Goal: Information Seeking & Learning: Learn about a topic

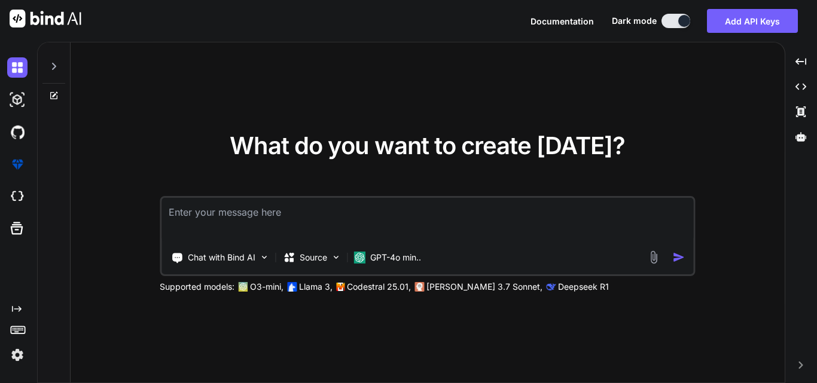
type textarea "x"
type textarea "W"
type textarea "x"
type textarea "Wr"
type textarea "x"
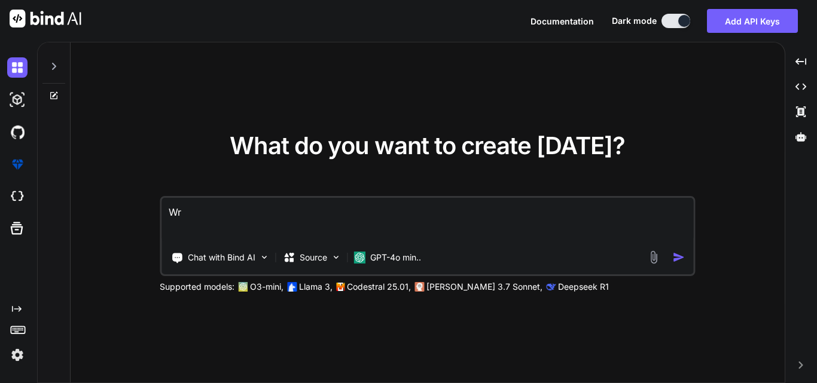
type textarea "Wri"
type textarea "x"
type textarea "Writ"
type textarea "x"
type textarea "Write"
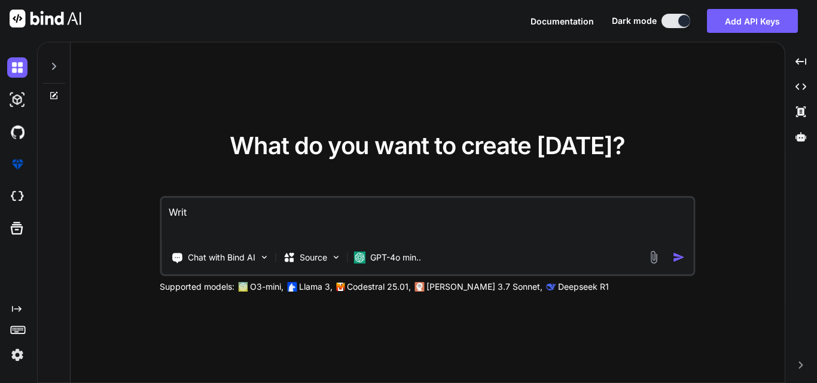
type textarea "x"
type textarea "Write"
type textarea "x"
type textarea "Write t"
type textarea "x"
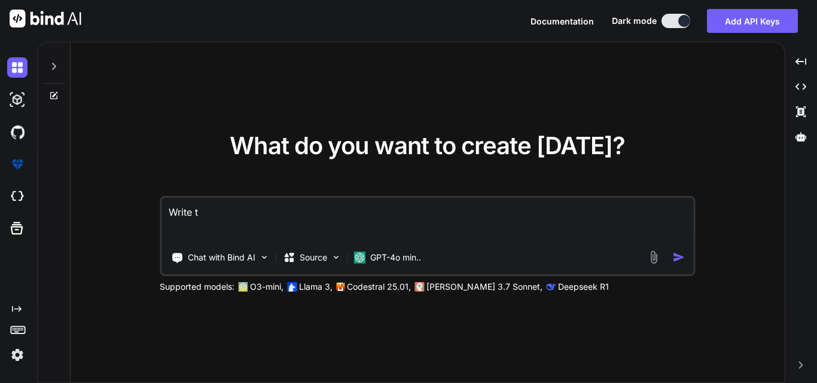
type textarea "Write th"
type textarea "x"
type textarea "Write the"
type textarea "x"
type textarea "Write the"
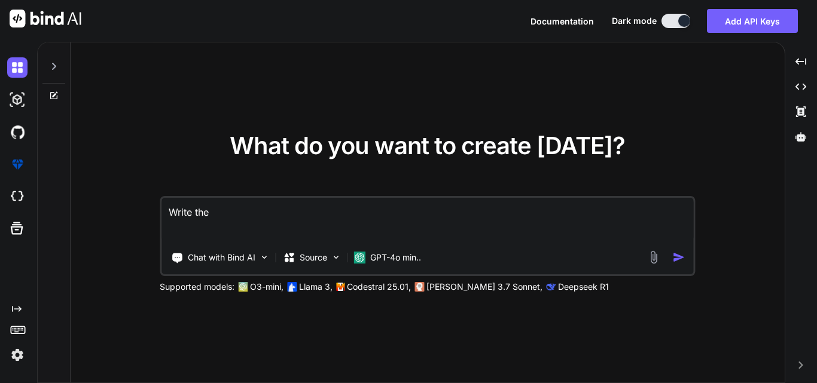
type textarea "x"
type textarea "Write the c"
type textarea "x"
type textarea "Write the co"
type textarea "x"
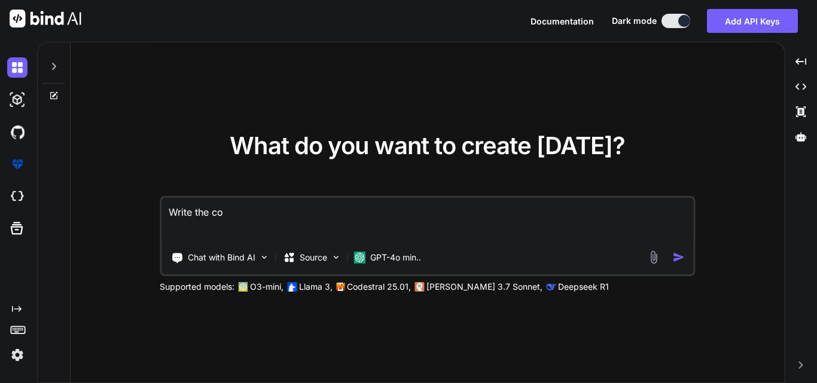
type textarea "Write the cod"
type textarea "x"
type textarea "Write the code"
type textarea "x"
type textarea "Write the code"
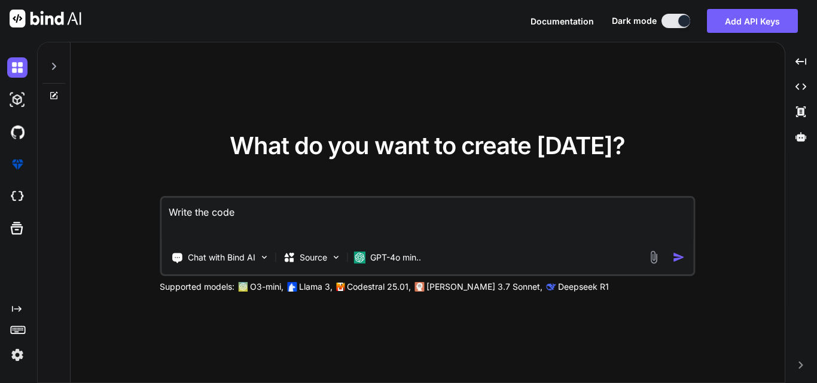
type textarea "x"
type textarea "Write the code"
type textarea "x"
type textarea "Write the cod"
type textarea "x"
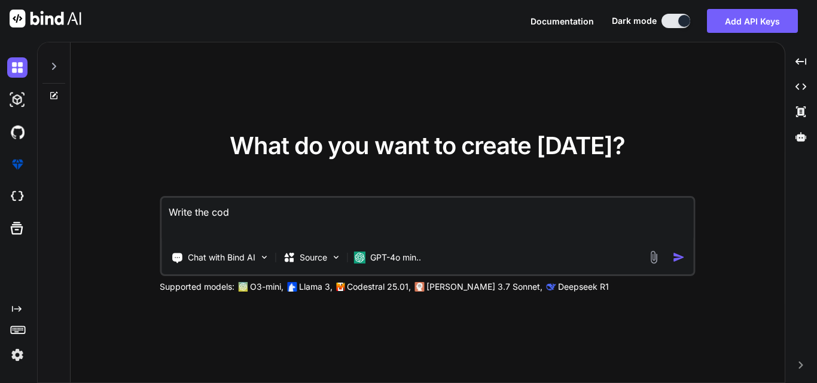
type textarea "Write the co"
type textarea "x"
type textarea "Write the c"
type textarea "x"
type textarea "Write the"
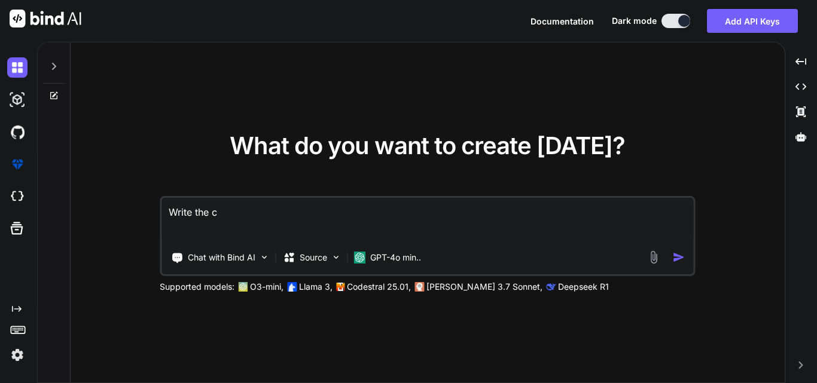
type textarea "x"
type textarea "Write the"
type textarea "x"
type textarea "Write th"
type textarea "x"
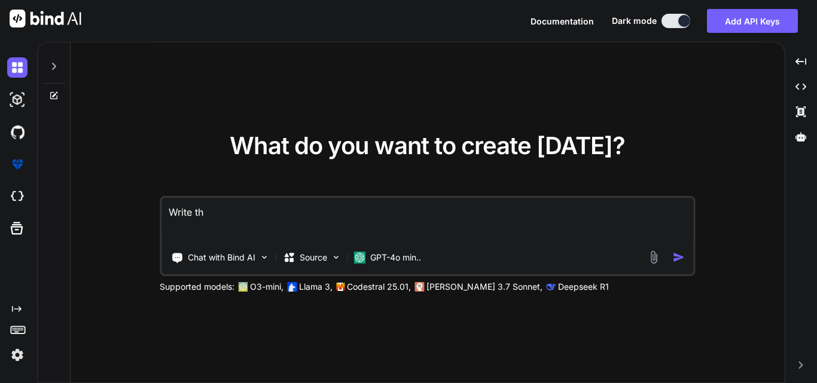
type textarea "Write t"
type textarea "x"
type textarea "Write"
type textarea "x"
type textarea "Write"
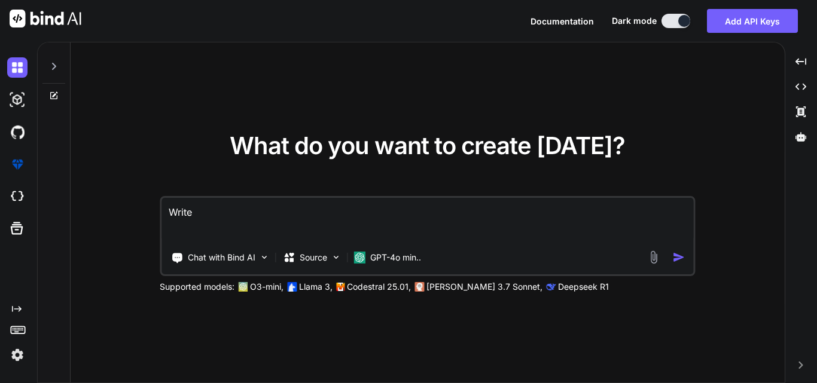
type textarea "x"
type textarea "Writ"
type textarea "x"
type textarea "Wri"
type textarea "x"
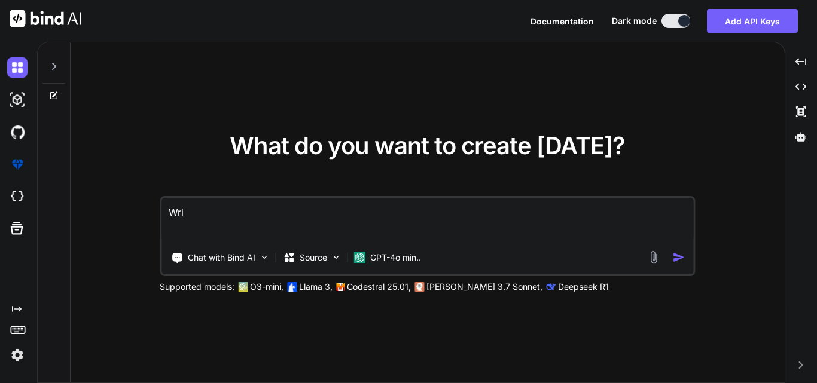
type textarea "Wr"
type textarea "x"
type textarea "W"
type textarea "x"
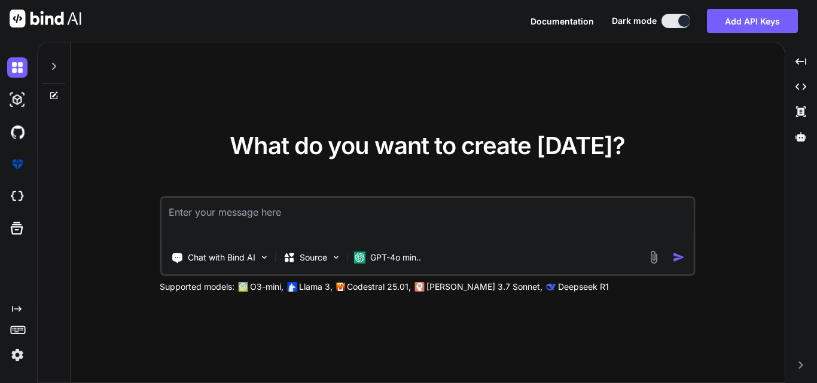
type textarea "I"
type textarea "x"
type textarea "I"
type textarea "x"
type textarea "I a"
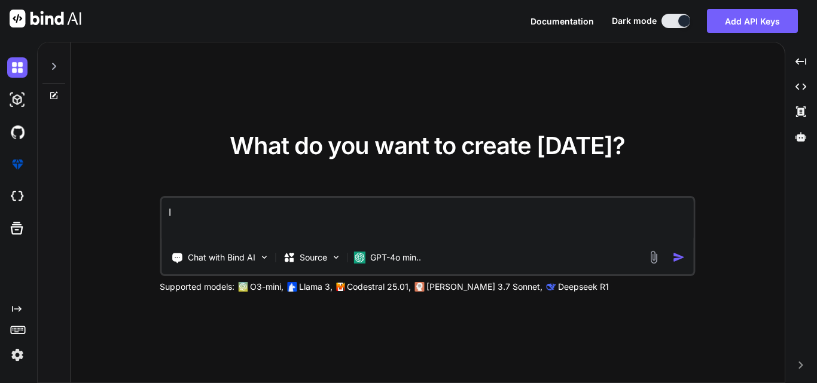
type textarea "x"
type textarea "I am"
type textarea "x"
type textarea "I amd"
type textarea "x"
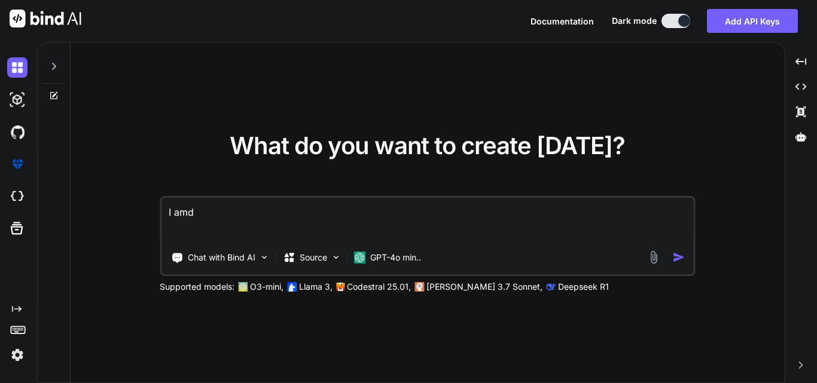
type textarea "I amd"
type textarea "x"
type textarea "I amd"
type textarea "x"
type textarea "I am"
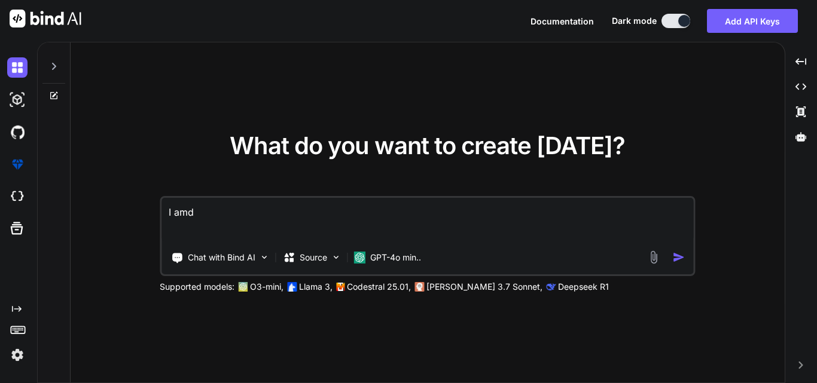
type textarea "x"
type textarea "I am"
type textarea "x"
type textarea "I am d"
type textarea "x"
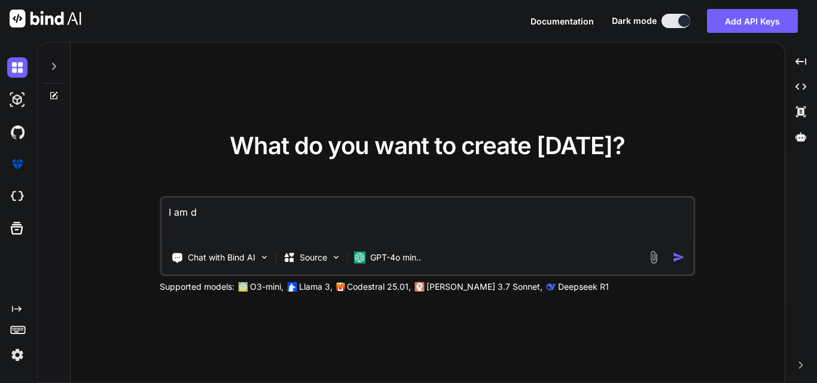
type textarea "I am do"
type textarea "x"
type textarea "I am dof"
type textarea "x"
type textarea "I am do"
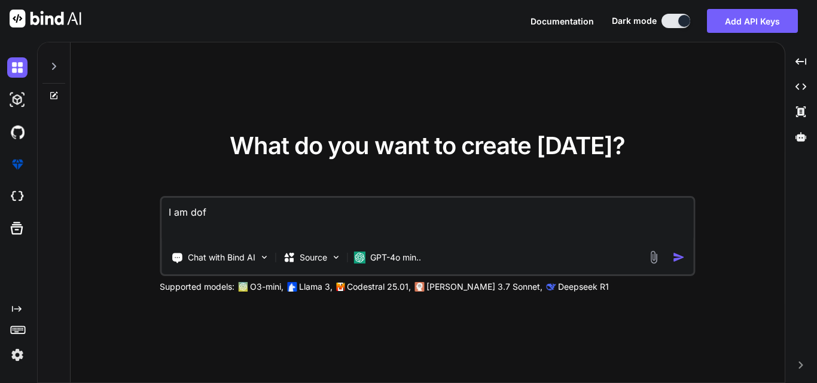
type textarea "x"
type textarea "I am d"
type textarea "x"
type textarea "I am"
type textarea "x"
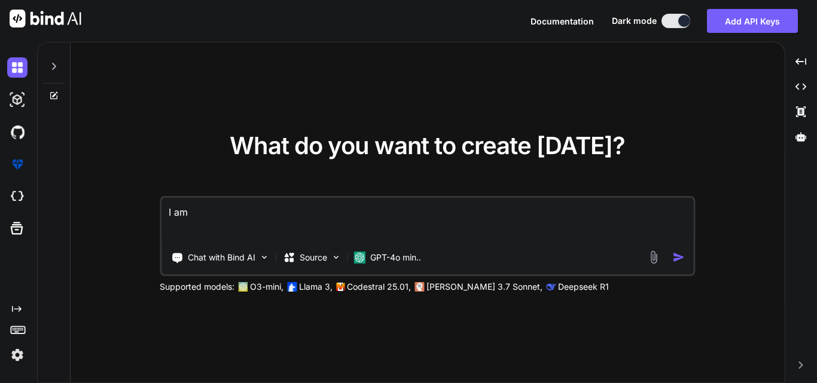
type textarea "I am s"
type textarea "x"
type textarea "I am so"
type textarea "x"
type textarea "I am sof"
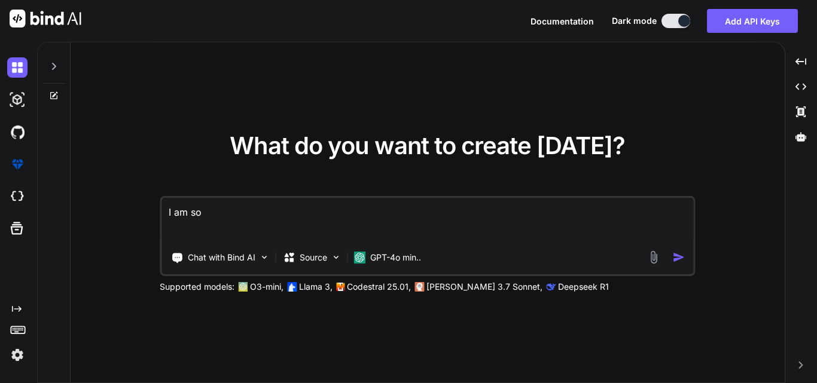
type textarea "x"
type textarea "I am soft"
type textarea "x"
type textarea "I am softw"
type textarea "x"
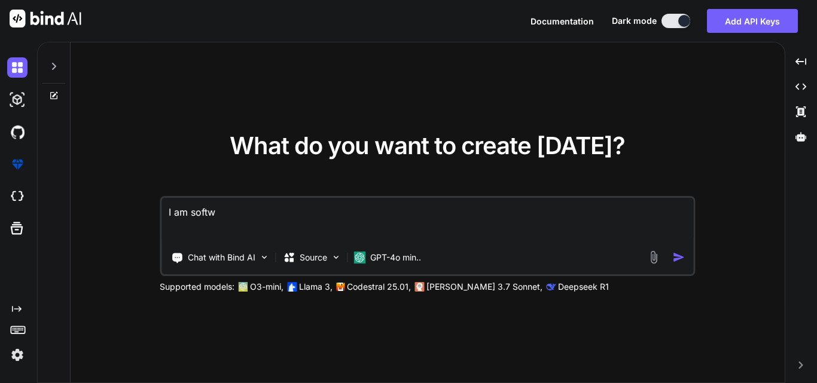
type textarea "I am softwa"
type textarea "x"
type textarea "I am softwar"
type textarea "x"
type textarea "I am software"
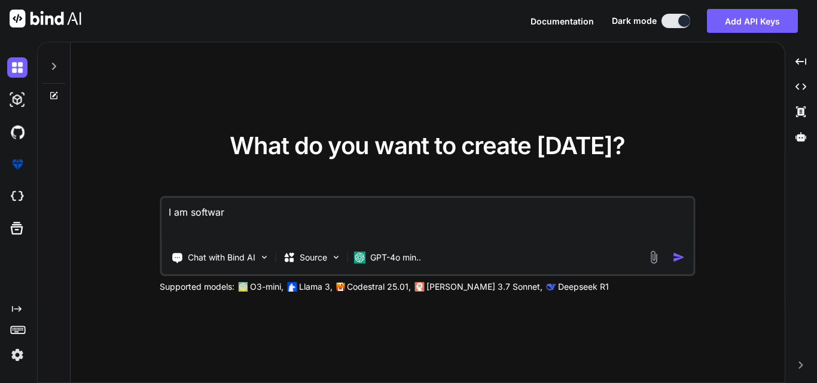
type textarea "x"
type textarea "I am software"
type textarea "x"
type textarea "I am software d"
type textarea "x"
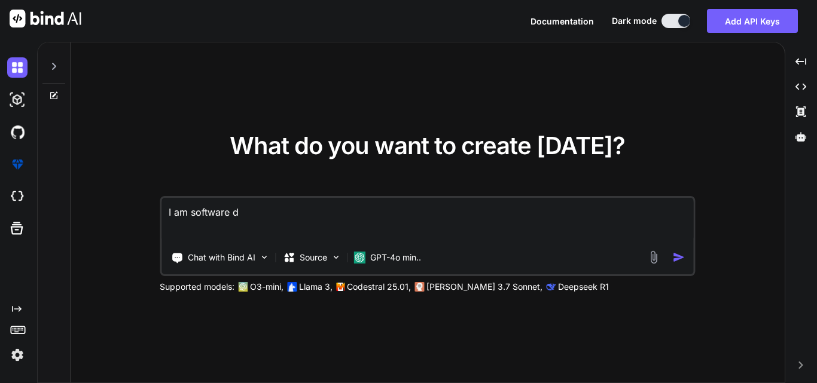
type textarea "I am software de"
type textarea "x"
type textarea "I am software dev"
type textarea "x"
type textarea "I am software deve"
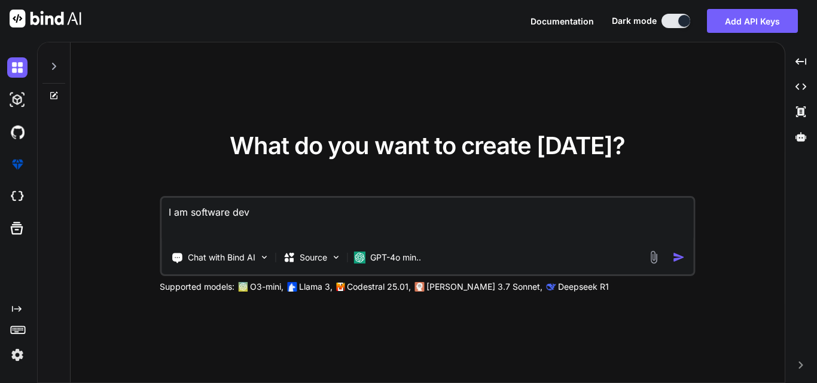
type textarea "x"
type textarea "I am software devel"
type textarea "x"
type textarea "I am software develo"
type textarea "x"
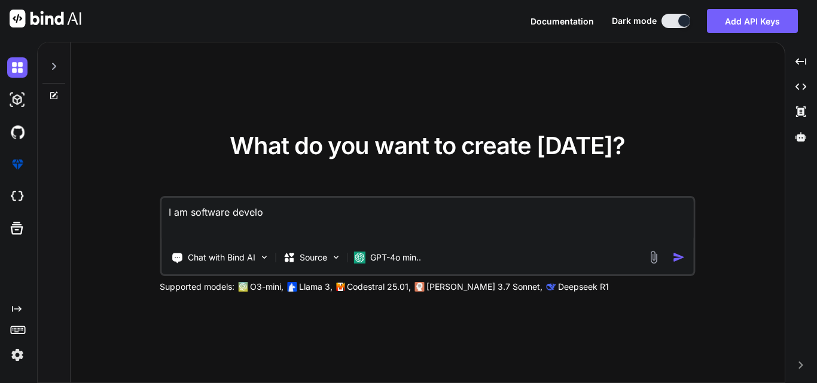
type textarea "I am software develop"
type textarea "x"
type textarea "I am software develope"
type textarea "x"
type textarea "I am software developer"
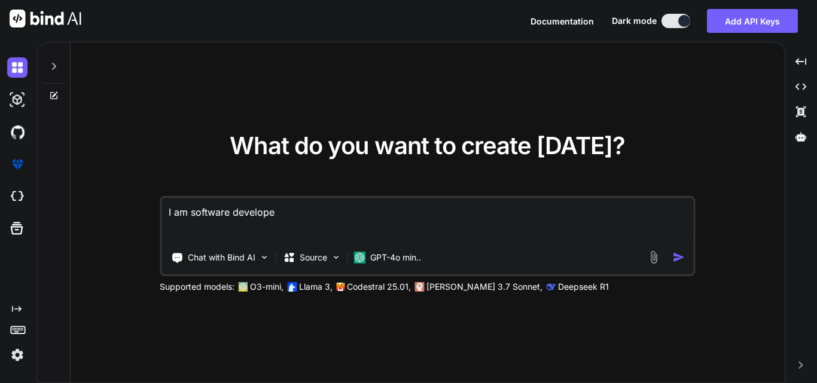
type textarea "x"
type textarea "I am software developer"
type textarea "x"
type textarea "I am software developer"
type textarea "x"
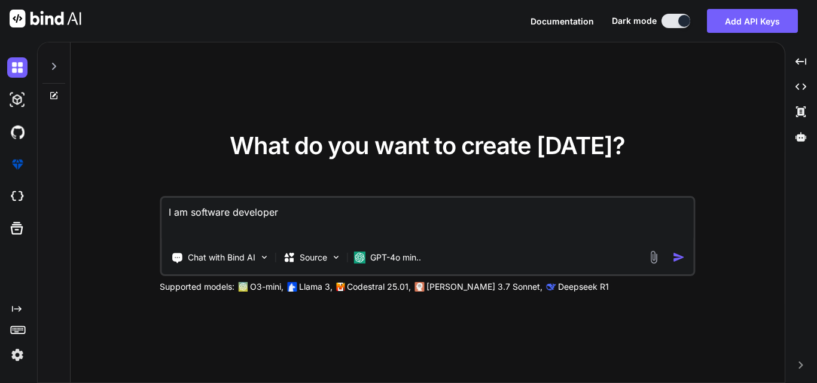
type textarea "I am software develope"
type textarea "x"
type textarea "I am software develop"
type textarea "x"
type textarea "I am software develo"
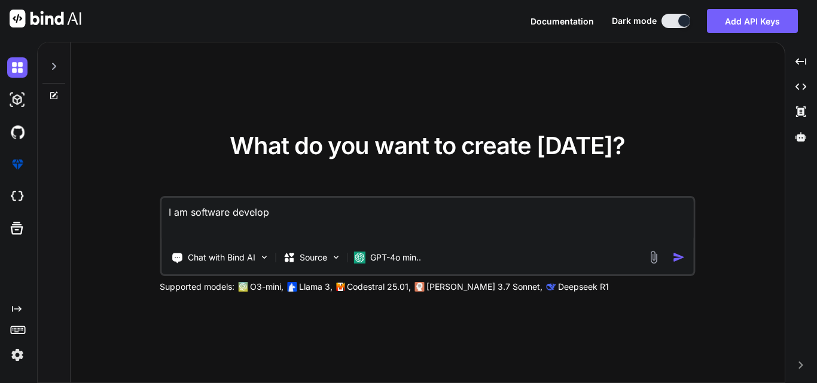
type textarea "x"
type textarea "I am software devel"
type textarea "x"
type textarea "I am software deve"
type textarea "x"
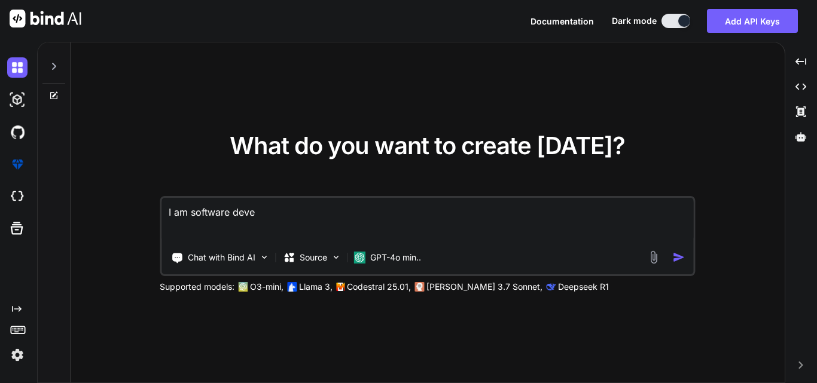
type textarea "I am software dev"
type textarea "x"
type textarea "I am software de"
type textarea "x"
type textarea "I am software d"
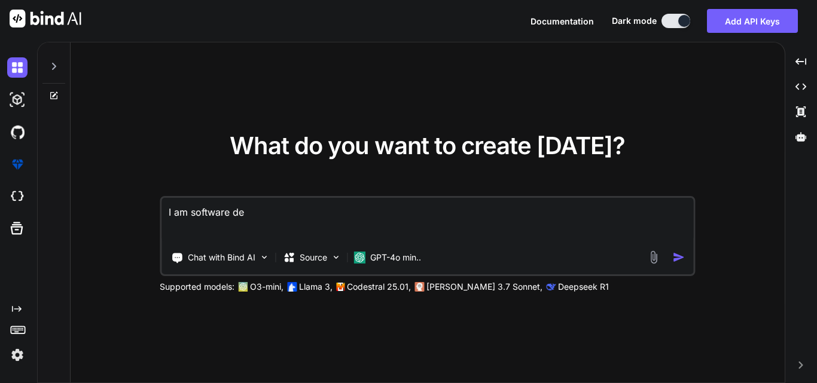
type textarea "x"
type textarea "I am software"
type textarea "x"
type textarea "I am software"
type textarea "x"
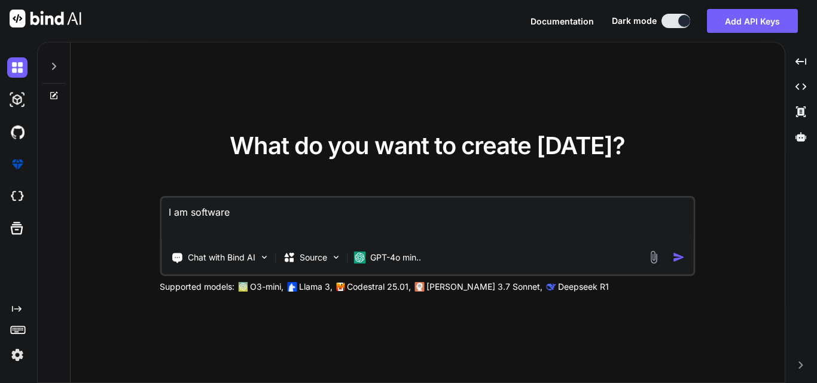
type textarea "I am softwar"
type textarea "x"
type textarea "I am softwa"
type textarea "x"
type textarea "I am softw"
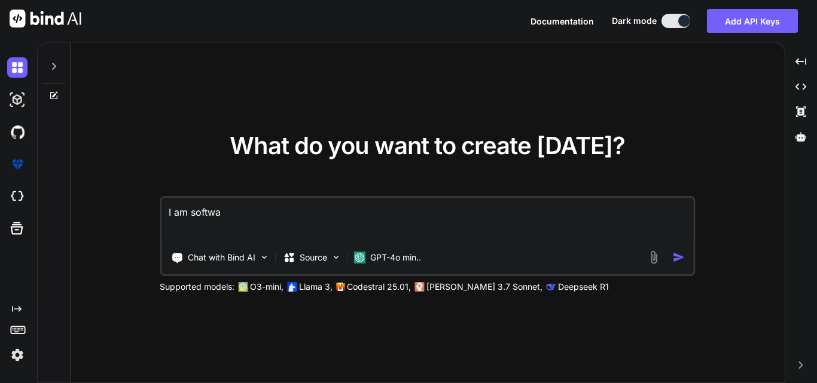
type textarea "x"
type textarea "I am soft"
type textarea "x"
type textarea "I am sof"
type textarea "x"
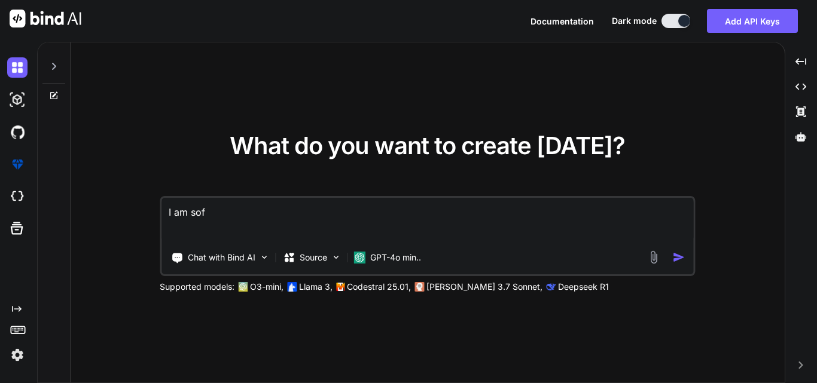
type textarea "I am so"
type textarea "x"
type textarea "I am s"
type textarea "x"
type textarea "I am"
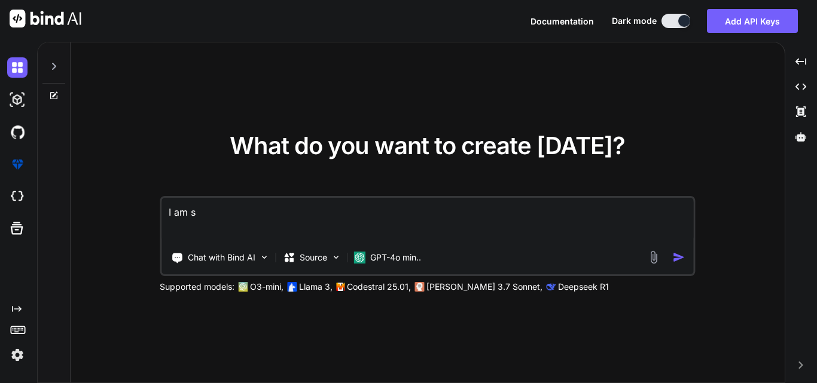
type textarea "x"
type textarea "I am"
type textarea "x"
type textarea "I a"
type textarea "x"
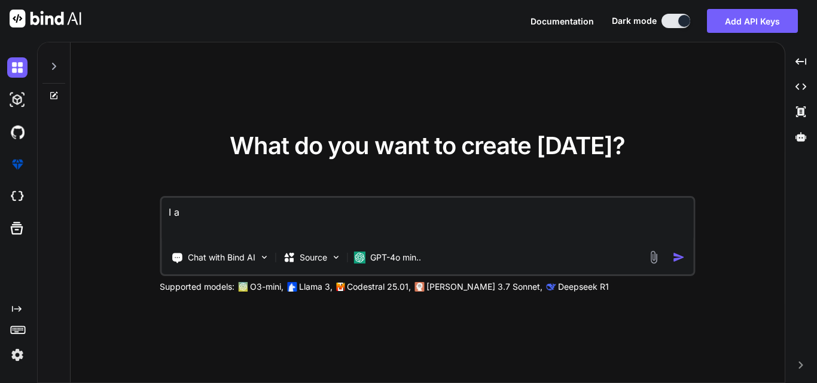
type textarea "I"
type textarea "x"
type textarea "I w"
type textarea "x"
type textarea "I wa"
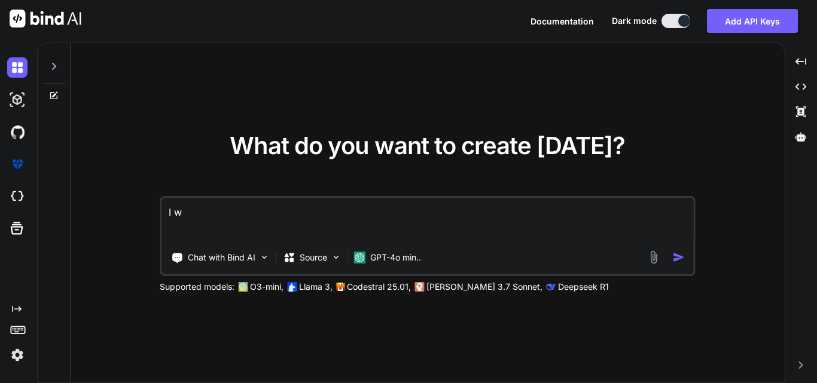
type textarea "x"
type textarea "I wan"
type textarea "x"
type textarea "I want"
type textarea "x"
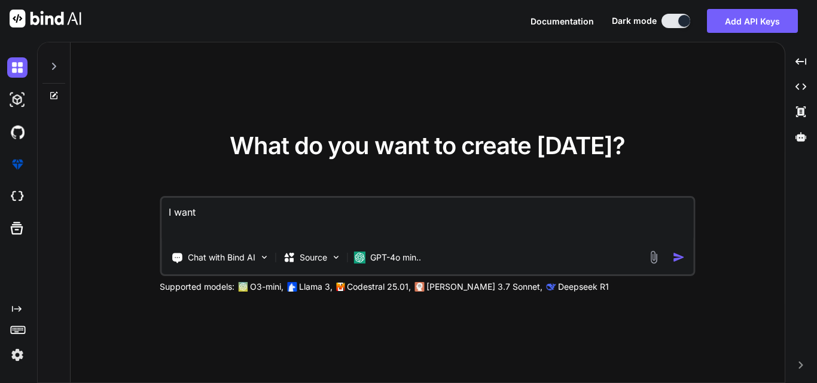
type textarea "I want"
type textarea "x"
type textarea "I want t"
type textarea "x"
type textarea "I want to"
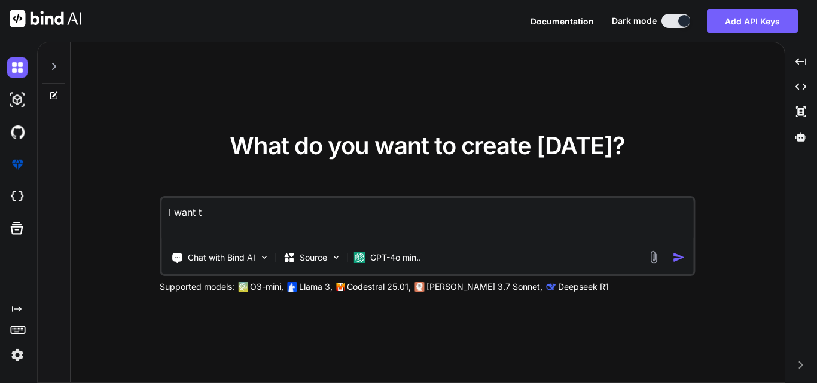
type textarea "x"
type textarea "I want to"
type textarea "x"
type textarea "I want to m"
type textarea "x"
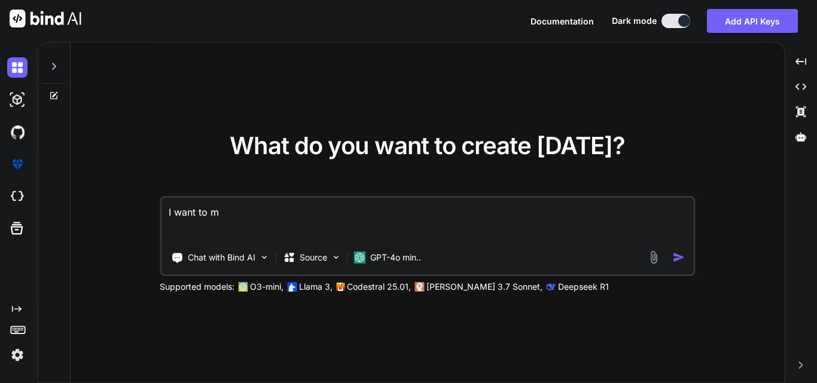
type textarea "I want to ma"
type textarea "x"
type textarea "I want to mak"
type textarea "x"
type textarea "I want to makr"
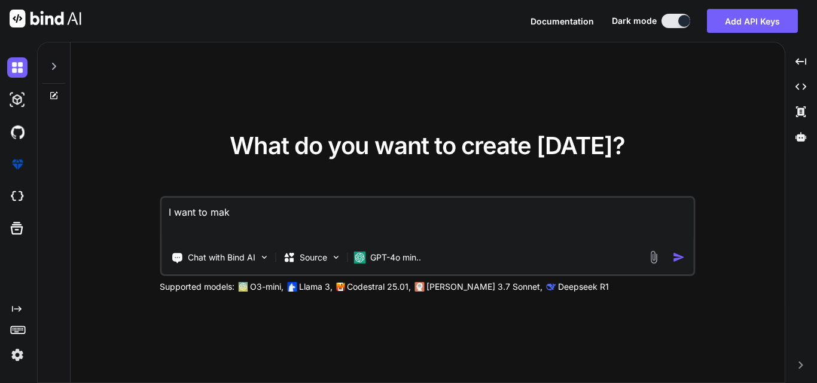
type textarea "x"
type textarea "I want to makr"
type textarea "x"
type textarea "I want to makr t"
click at [398, 219] on textarea "I want to make the dot net project using AI ML intergation" at bounding box center [427, 220] width 532 height 44
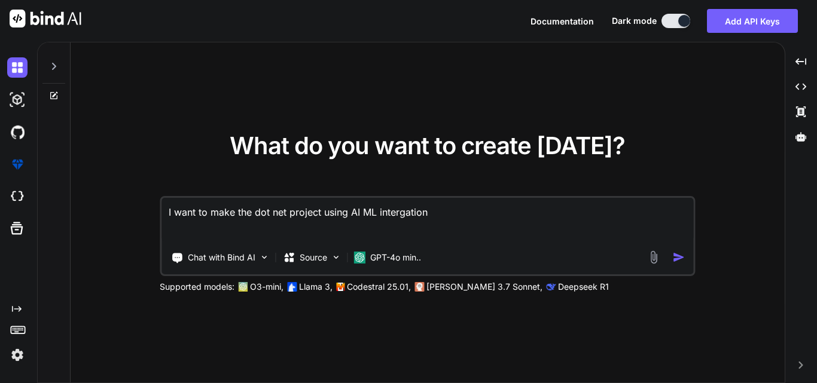
click at [398, 219] on textarea "I want to make the dot net project using AI ML intergation" at bounding box center [427, 220] width 532 height 44
click at [410, 216] on textarea "I want to make the dot net project using AI ML intergation" at bounding box center [427, 220] width 532 height 44
click at [459, 209] on textarea "I want to make the dot net project using AI ML integration" at bounding box center [427, 220] width 532 height 44
drag, startPoint x: 380, startPoint y: 214, endPoint x: 426, endPoint y: 217, distance: 46.7
click at [426, 217] on textarea "I want to make the dot net project using AI ML integration" at bounding box center [427, 220] width 532 height 44
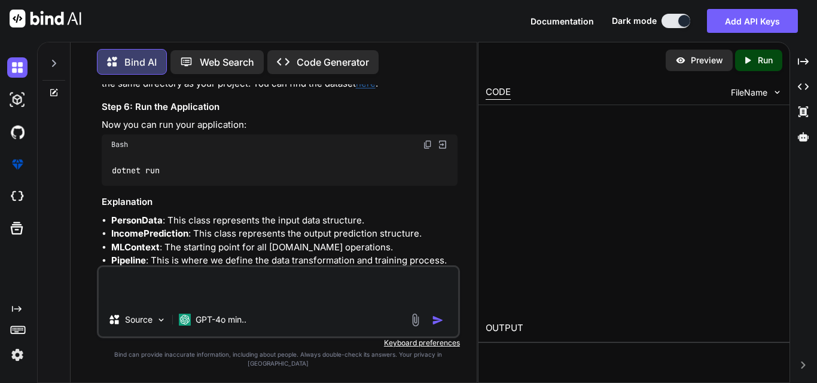
scroll to position [892, 0]
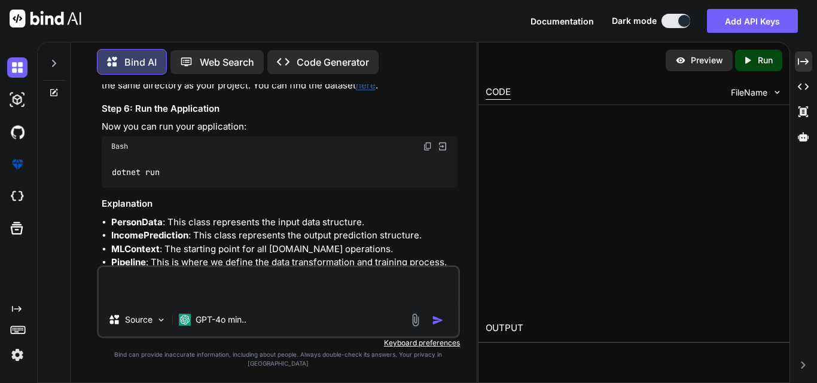
click at [806, 56] on div "Created with Pixso." at bounding box center [803, 61] width 17 height 20
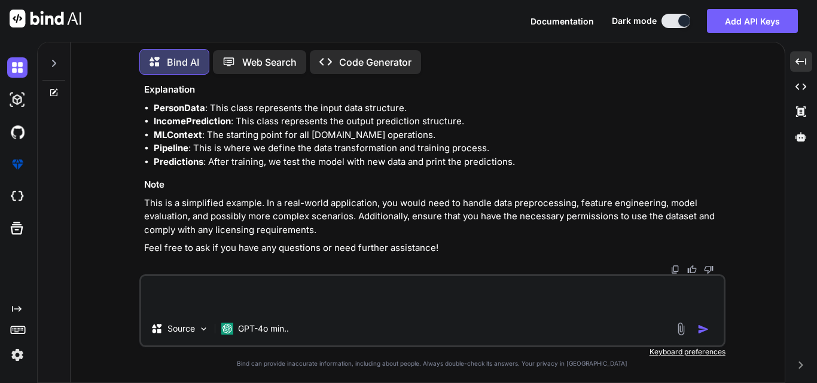
scroll to position [1434, 0]
click at [232, 288] on textarea at bounding box center [432, 294] width 583 height 36
click at [285, 299] on textarea "I am using asp net" at bounding box center [432, 294] width 583 height 36
click at [276, 288] on textarea "I am using asp net" at bounding box center [432, 294] width 583 height 36
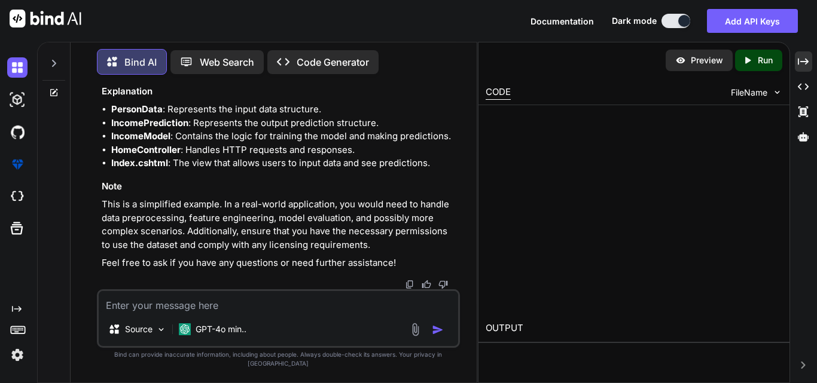
scroll to position [3893, 0]
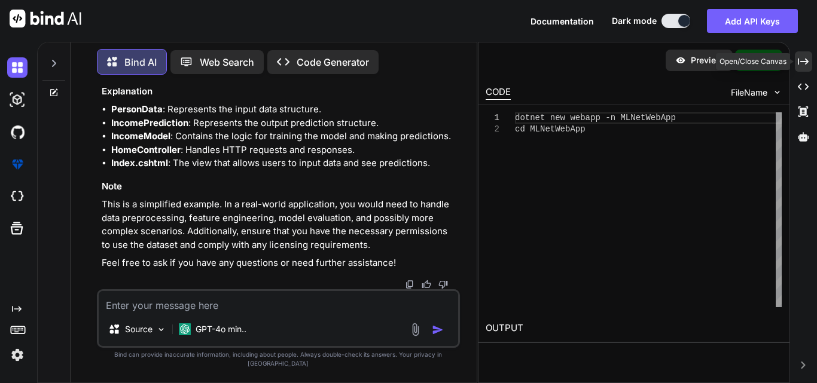
click at [804, 68] on div "Created with Pixso." at bounding box center [803, 61] width 17 height 20
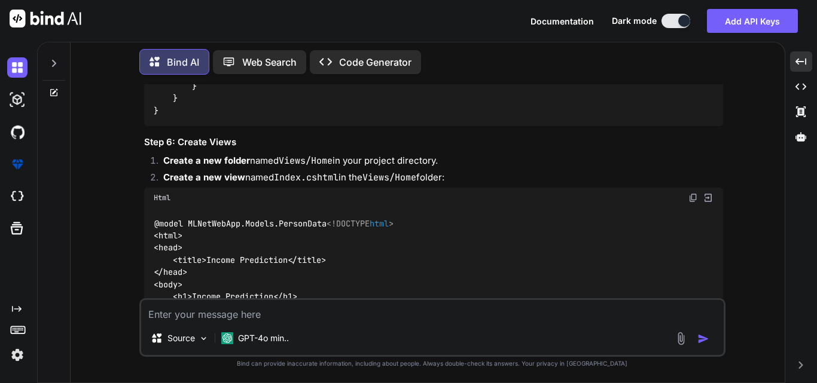
scroll to position [2095, 0]
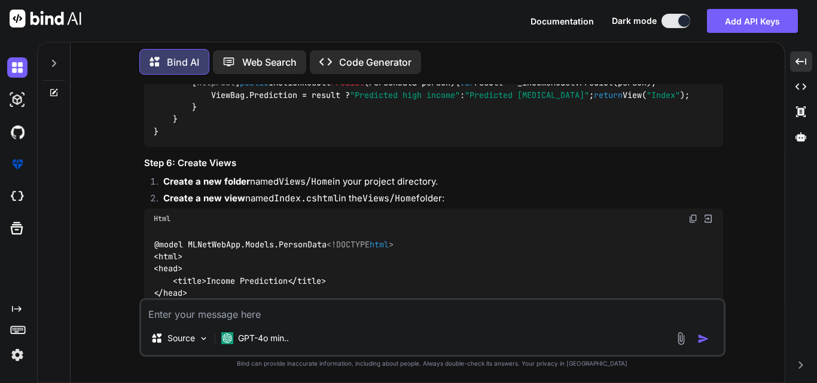
copy span "PersonData"
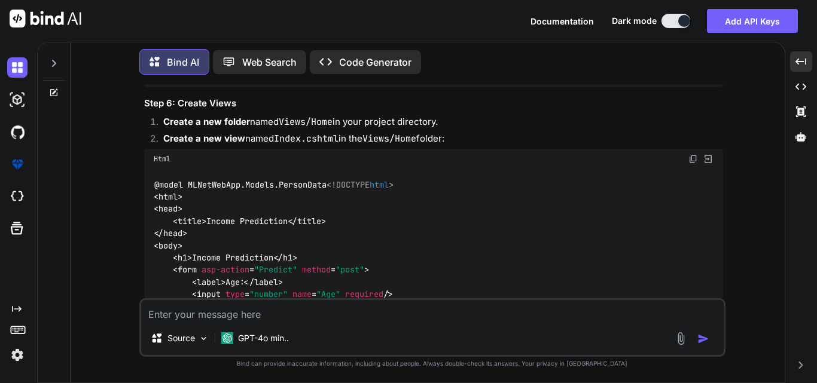
drag, startPoint x: 172, startPoint y: 109, endPoint x: 184, endPoint y: 240, distance: 130.9
copy code "public class PersonData { public float Age { get ; set ; } public float WorkHou…"
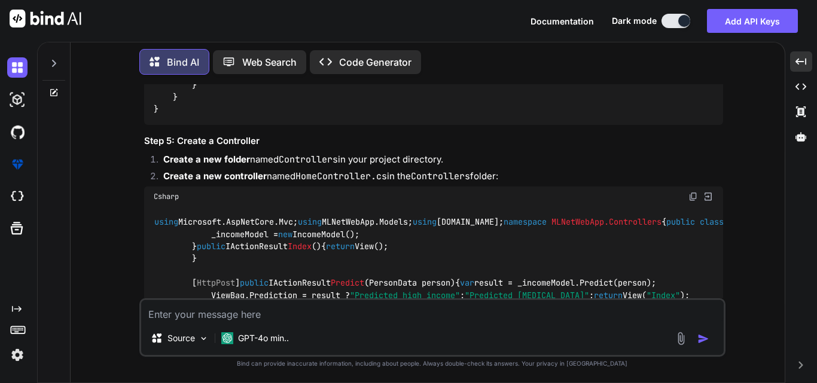
scroll to position [1915, 0]
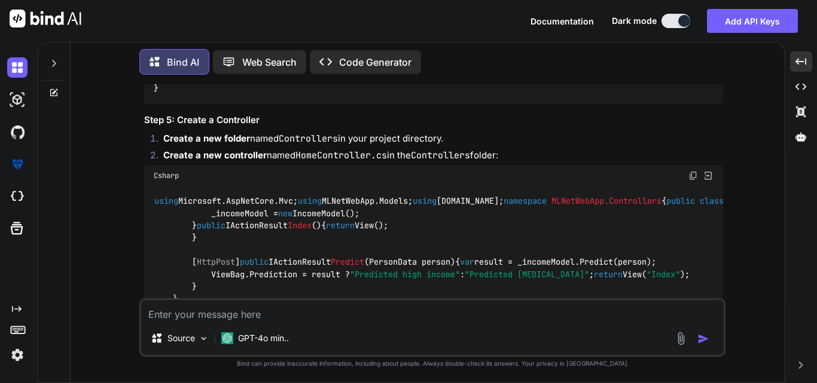
drag, startPoint x: 248, startPoint y: 155, endPoint x: 319, endPoint y: 153, distance: 70.6
copy code "[DOMAIN_NAME]"
drag, startPoint x: 247, startPoint y: 152, endPoint x: 312, endPoint y: 154, distance: 64.6
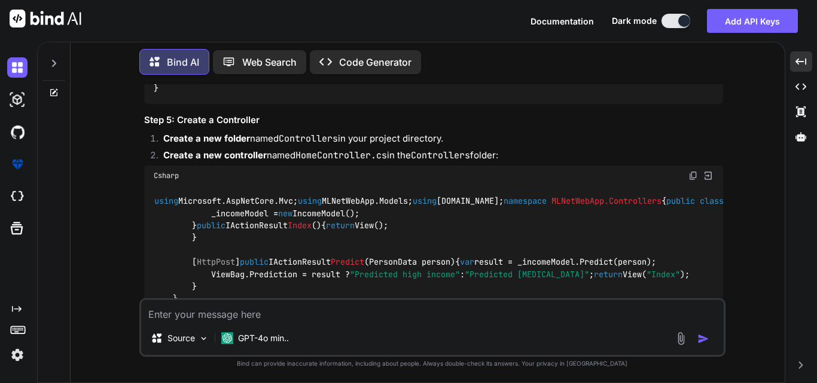
copy code "[DOMAIN_NAME]"
click at [228, 315] on textarea at bounding box center [432, 311] width 583 height 22
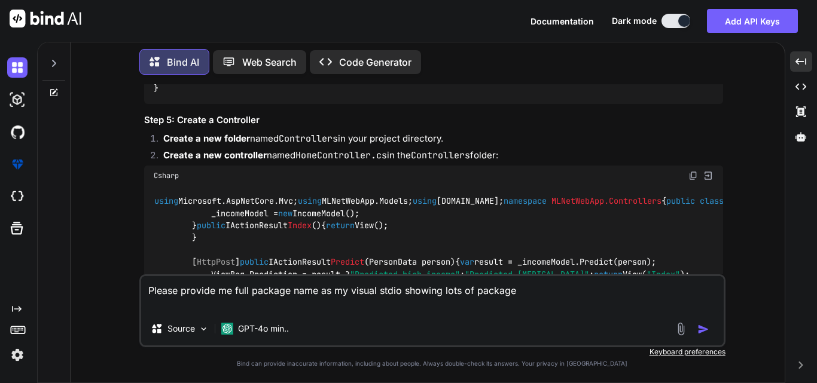
paste textarea "[DOMAIN_NAME]"
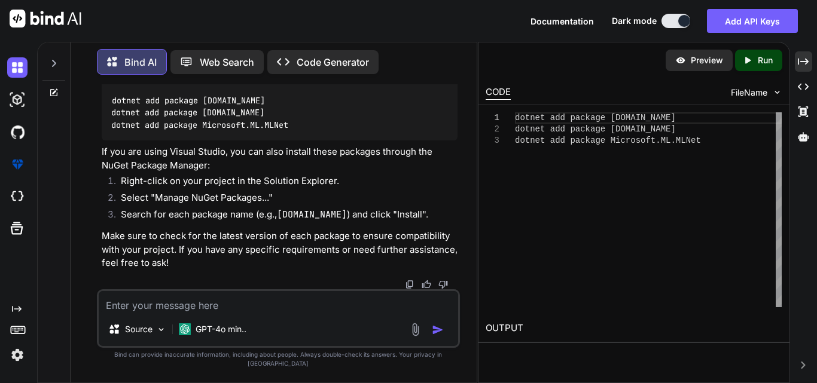
scroll to position [4422, 0]
click at [803, 62] on icon at bounding box center [803, 61] width 11 height 7
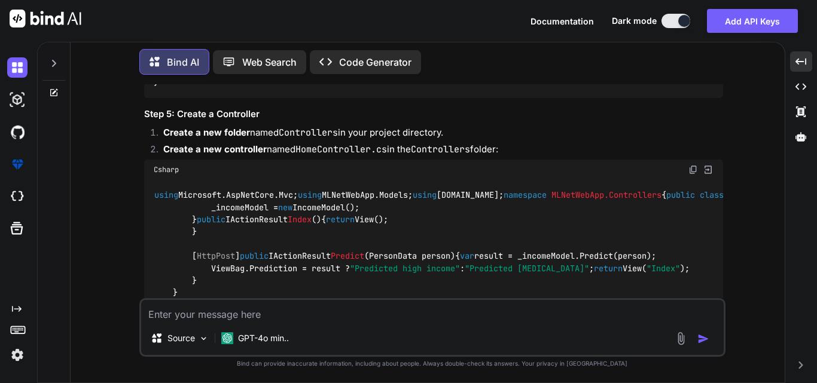
scroll to position [1922, 0]
drag, startPoint x: 154, startPoint y: 147, endPoint x: 334, endPoint y: 156, distance: 179.7
copy code "dotnet add package [DOMAIN_NAME]"
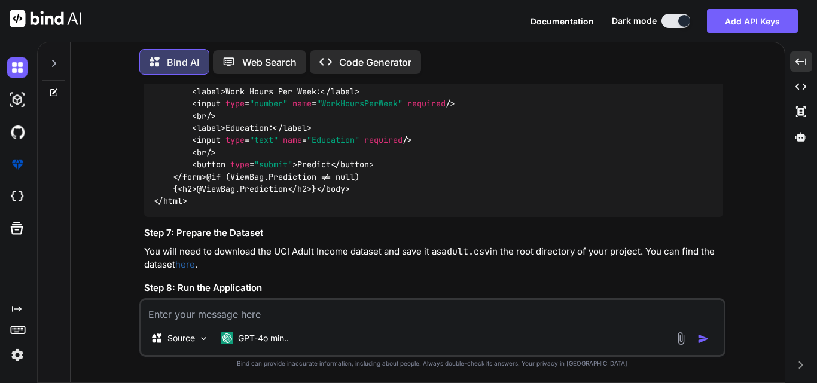
scroll to position [2400, 0]
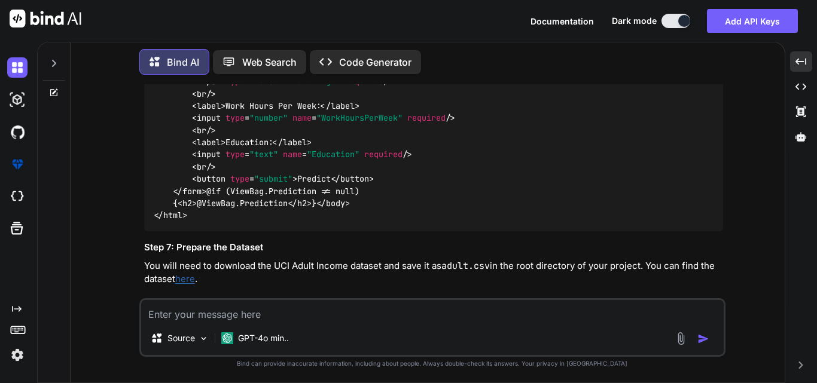
scroll to position [2340, 0]
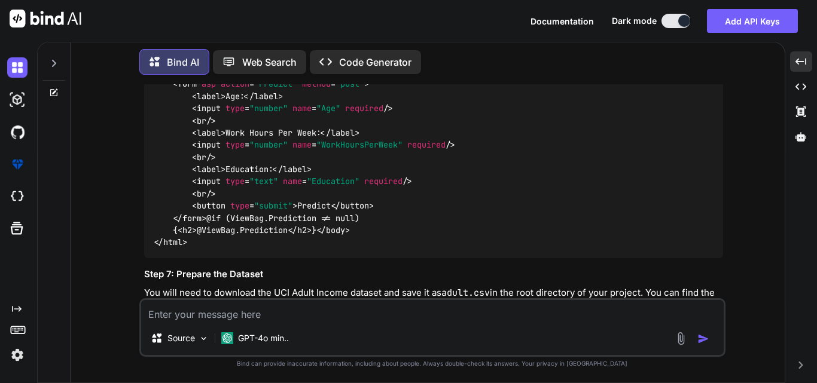
copy code "IncomeModel"
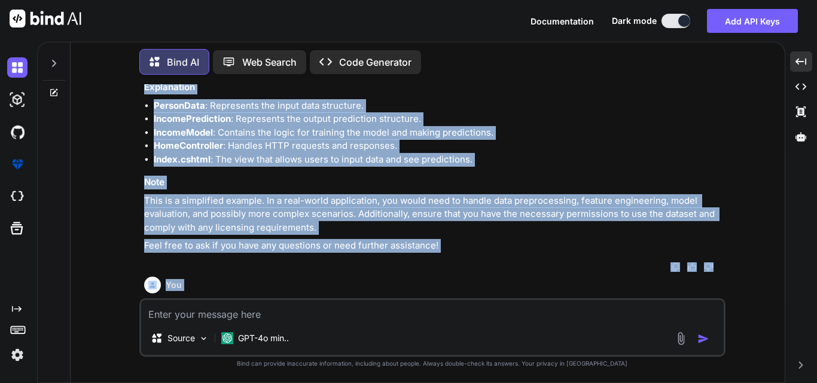
scroll to position [2754, 0]
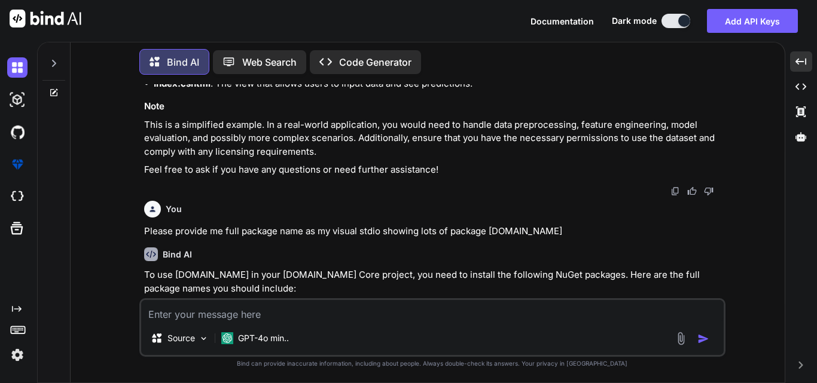
drag, startPoint x: 193, startPoint y: 132, endPoint x: 329, endPoint y: 214, distance: 158.9
copy code "private readonly MLContext _mlContext; private ITransformer _model; public Inco…"
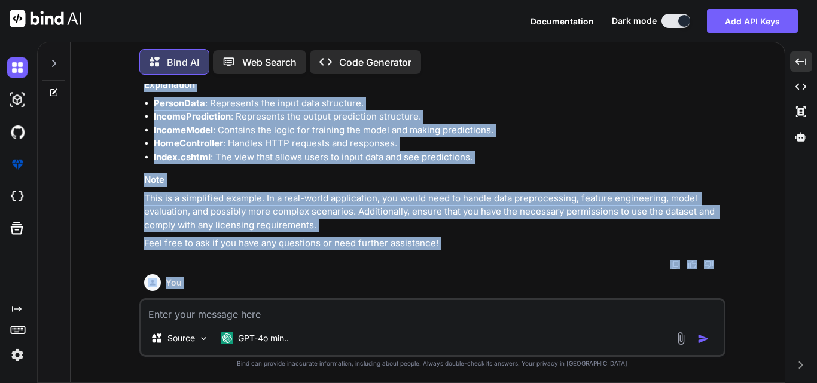
scroll to position [2791, 0]
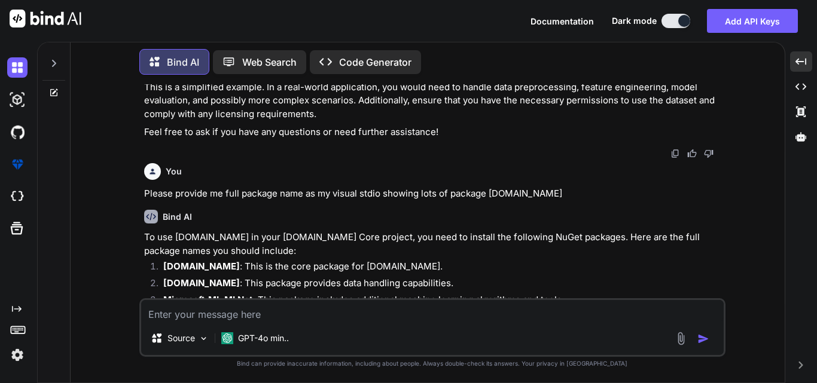
drag, startPoint x: 172, startPoint y: 231, endPoint x: 231, endPoint y: 175, distance: 81.7
copy code "public class IncomeModel { private readonly MLContext _mlContext; private ITran…"
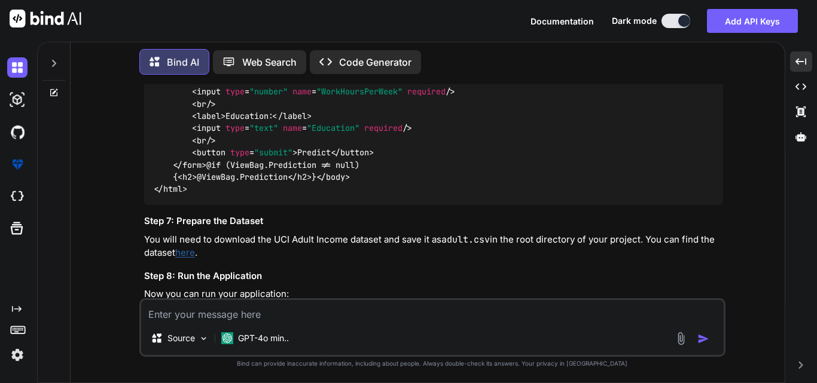
scroll to position [2373, 0]
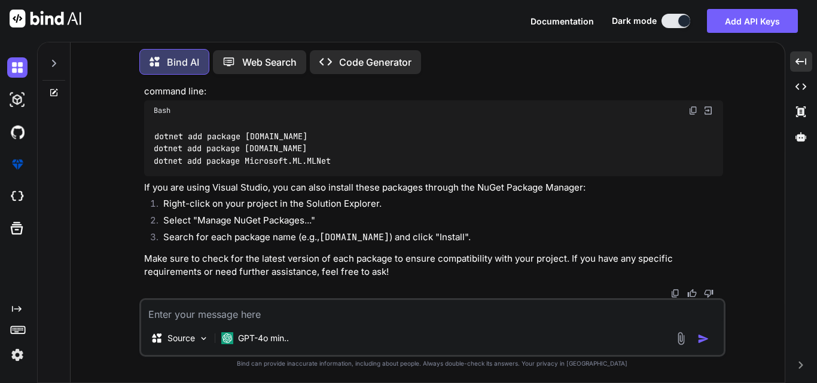
scroll to position [3150, 0]
click at [206, 339] on img at bounding box center [204, 339] width 10 height 10
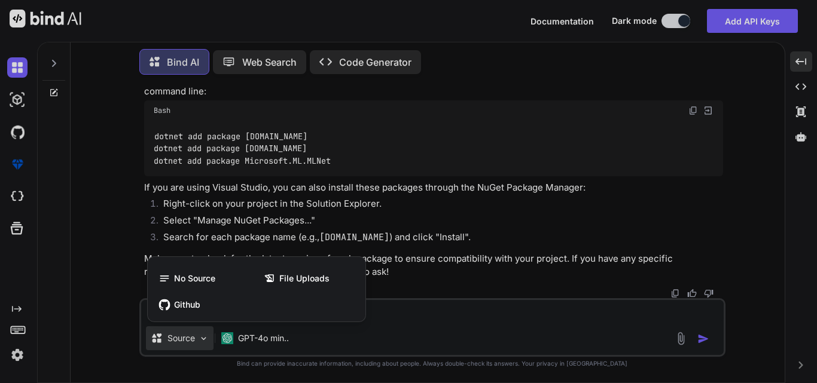
click at [473, 206] on div at bounding box center [408, 191] width 817 height 383
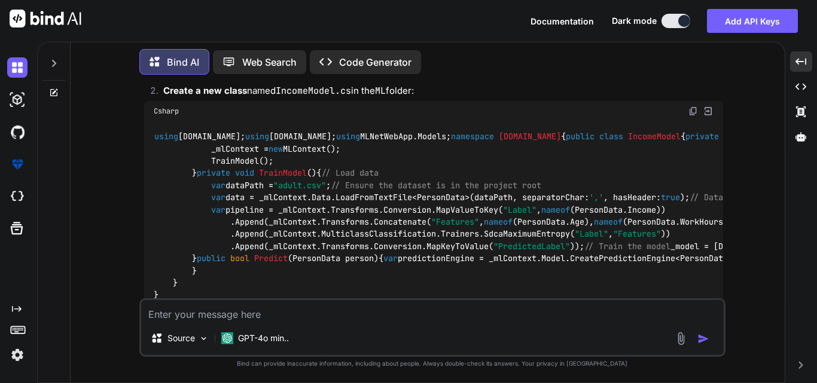
scroll to position [1701, 0]
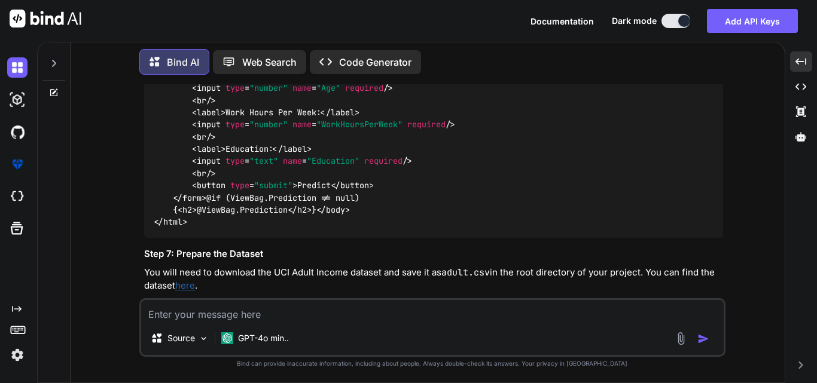
scroll to position [2359, 0]
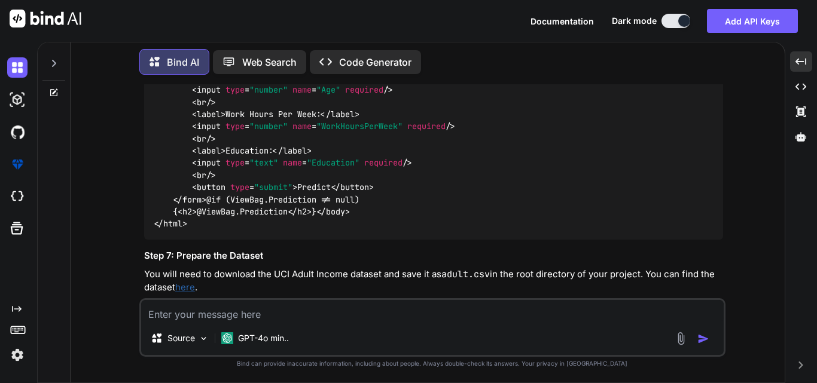
copy code "MLContext"
click at [255, 316] on textarea at bounding box center [432, 311] width 583 height 22
paste textarea "MLContext"
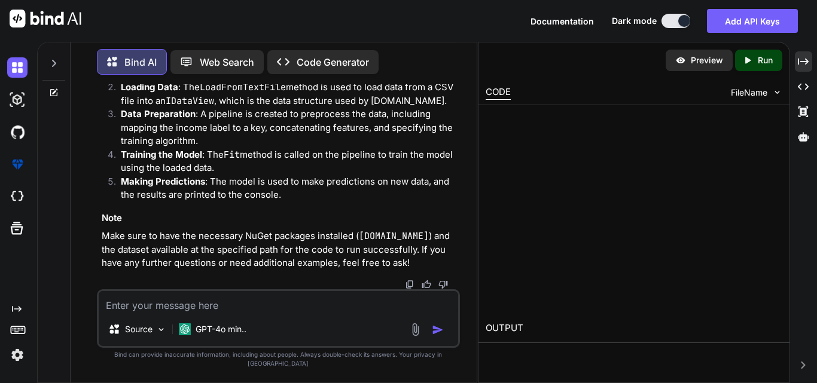
scroll to position [5829, 0]
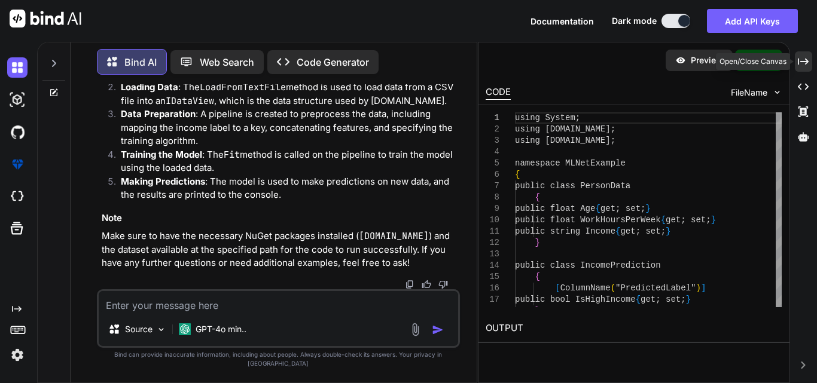
click at [804, 54] on div "Created with Pixso." at bounding box center [803, 61] width 17 height 20
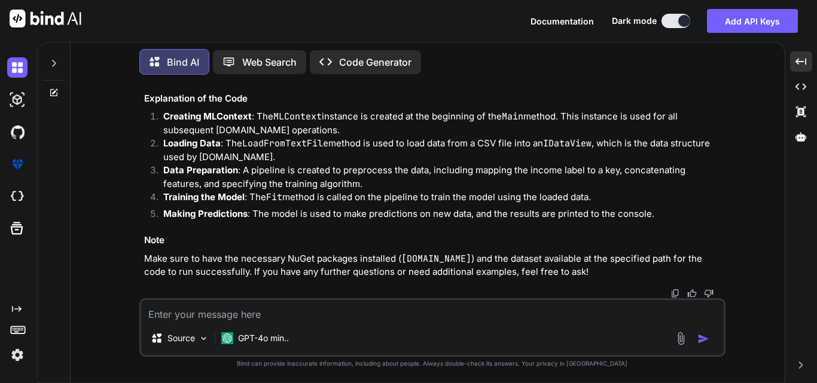
click at [467, 165] on p "Data Preparation : A pipeline is created to preprocess the data, including mapp…" at bounding box center [443, 177] width 560 height 27
click at [534, 203] on p "Training the Model : The Fit method is called on the pipeline to train the mode…" at bounding box center [443, 198] width 560 height 14
drag, startPoint x: 213, startPoint y: 139, endPoint x: 294, endPoint y: 103, distance: 88.7
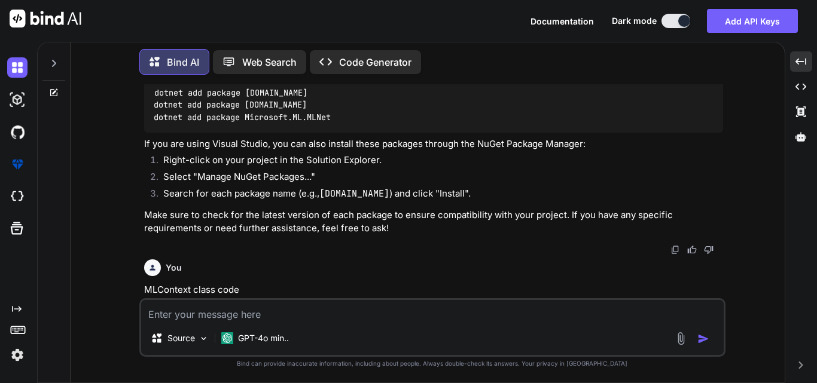
scroll to position [3084, 0]
